Goal: Task Accomplishment & Management: Use online tool/utility

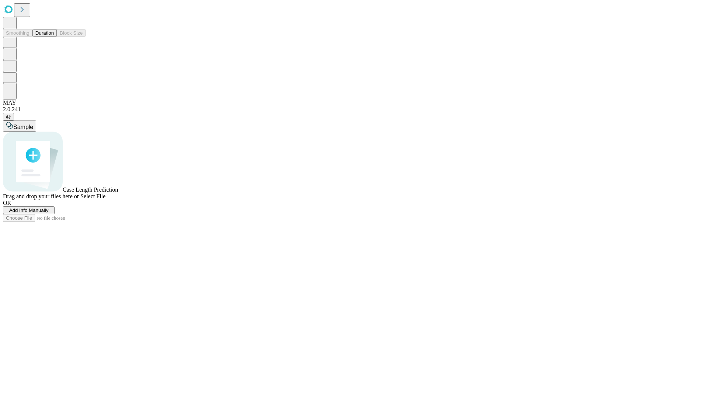
click at [54, 37] on button "Duration" at bounding box center [44, 33] width 24 height 8
click at [49, 213] on span "Add Info Manually" at bounding box center [28, 210] width 39 height 6
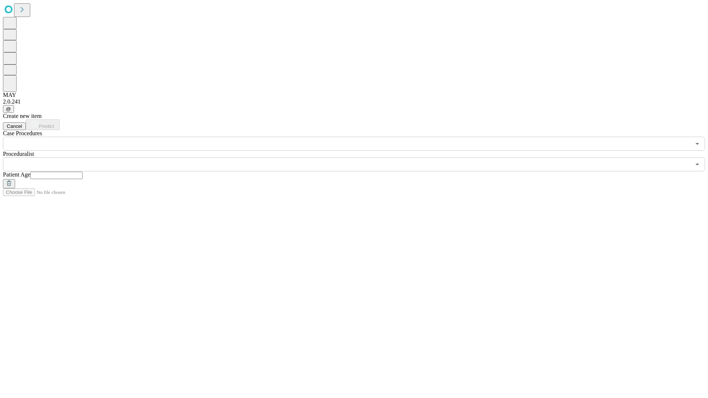
click at [83, 172] on input "text" at bounding box center [56, 175] width 52 height 7
type input "**"
click at [359, 157] on input "text" at bounding box center [346, 164] width 687 height 14
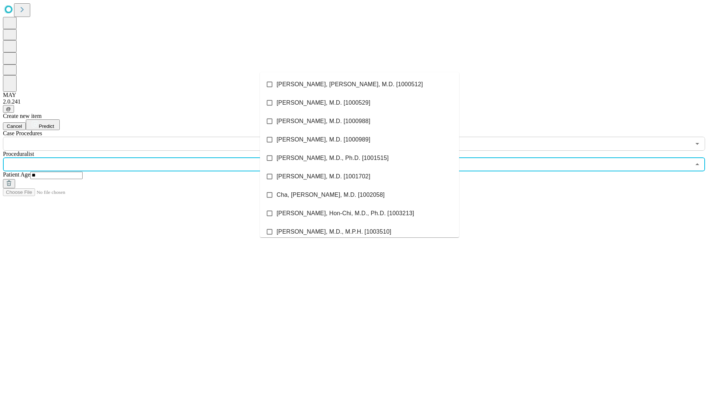
click at [359, 84] on li "[PERSON_NAME], [PERSON_NAME], M.D. [1000512]" at bounding box center [359, 84] width 199 height 18
click at [155, 137] on input "text" at bounding box center [346, 144] width 687 height 14
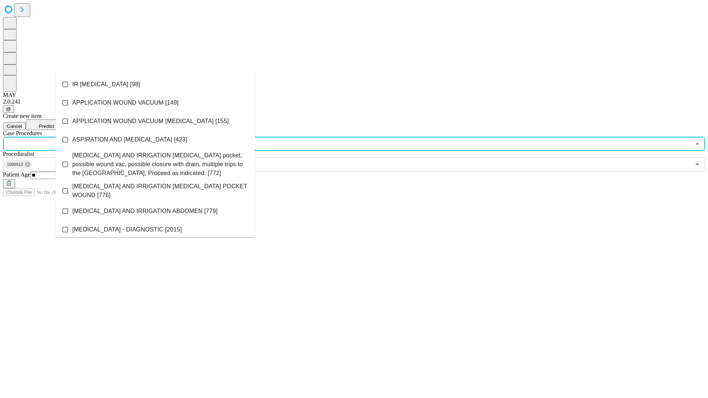
click at [155, 84] on li "IR [MEDICAL_DATA] [98]" at bounding box center [155, 84] width 199 height 18
